Goal: Navigation & Orientation: Find specific page/section

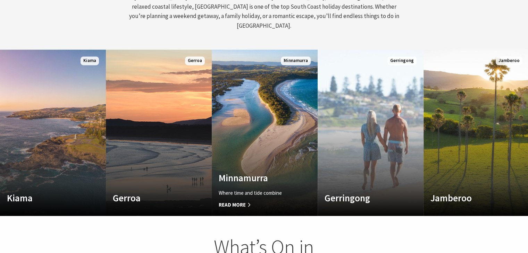
scroll to position [113, 533]
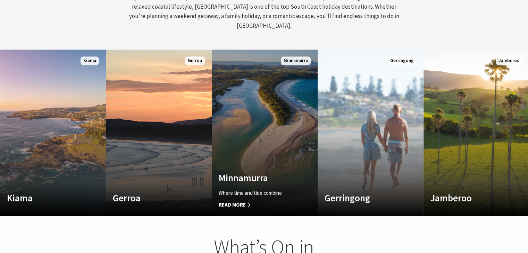
click at [270, 134] on link "Custom Image Used Minnamurra Where time and tide combine Read More Minnamurra" at bounding box center [265, 133] width 106 height 167
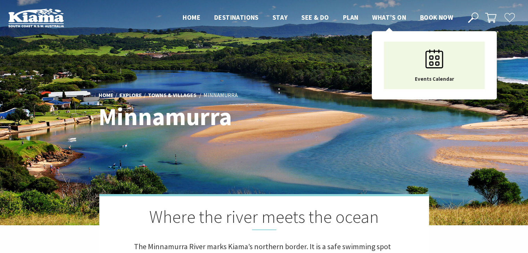
click at [388, 22] on link "What’s On" at bounding box center [389, 17] width 34 height 9
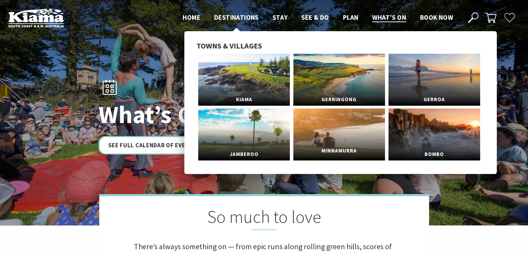
click at [351, 136] on link "Minnamurra" at bounding box center [339, 135] width 92 height 52
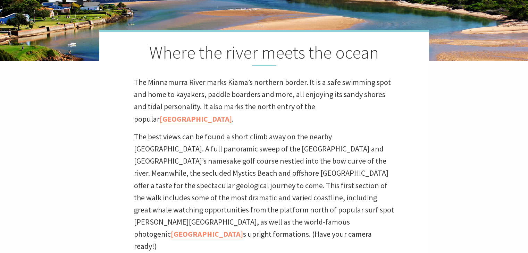
scroll to position [174, 0]
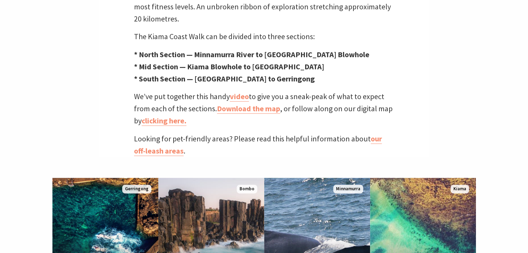
scroll to position [312, 0]
